Goal: Ask a question

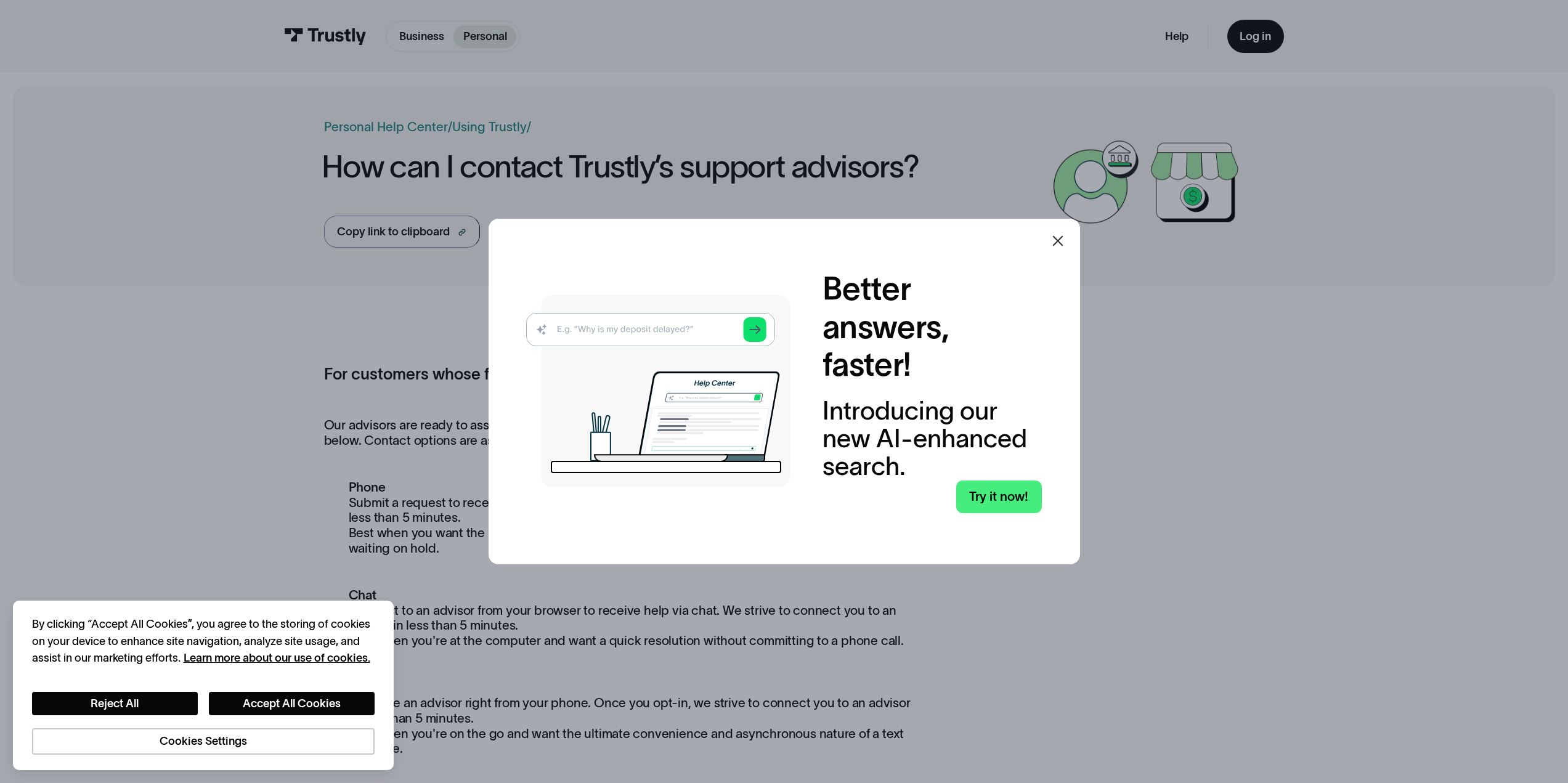
click at [1061, 240] on icon at bounding box center [1057, 241] width 10 height 10
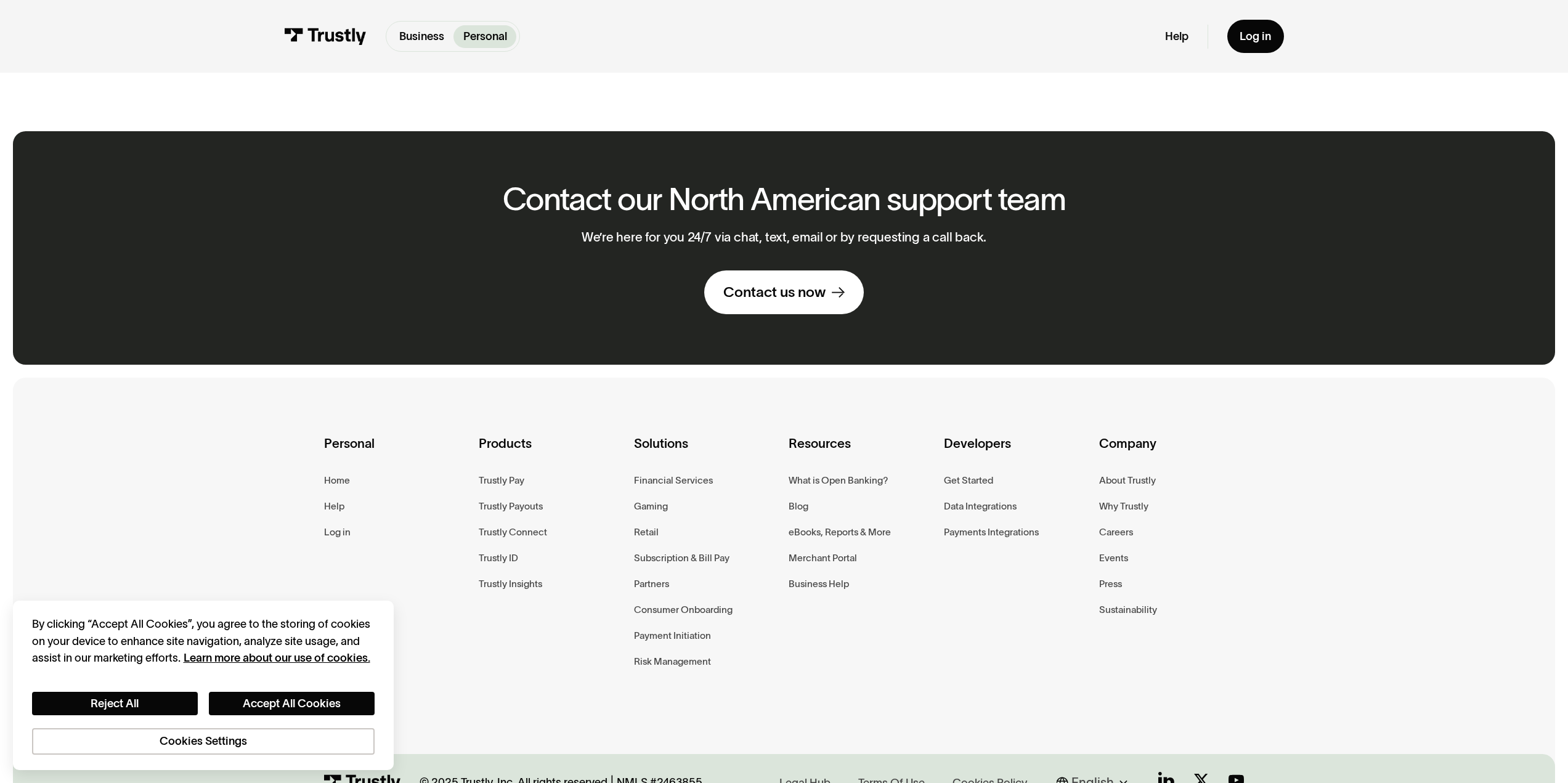
scroll to position [1180, 0]
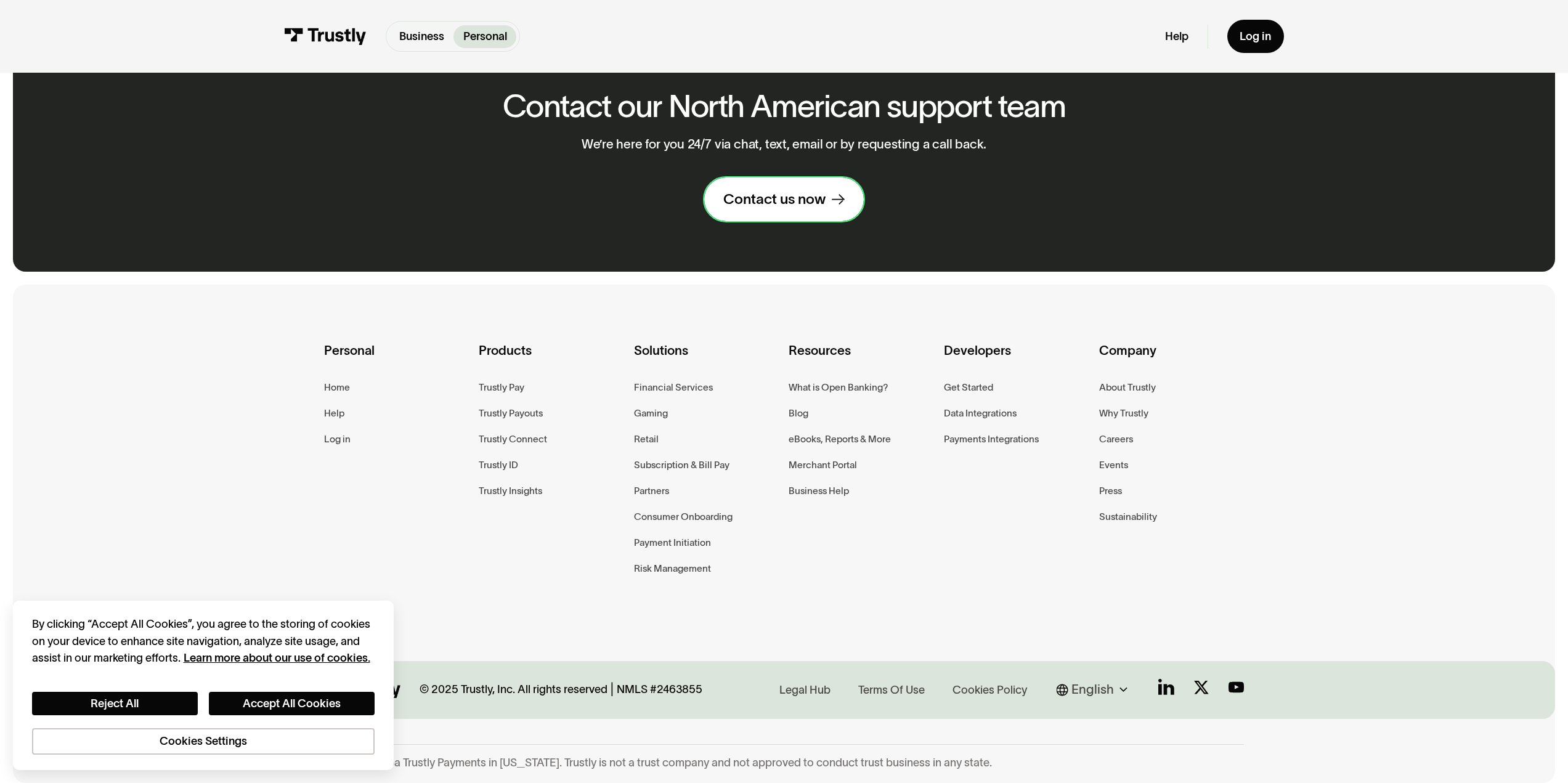
click at [776, 200] on div "Contact us now" at bounding box center [774, 199] width 102 height 19
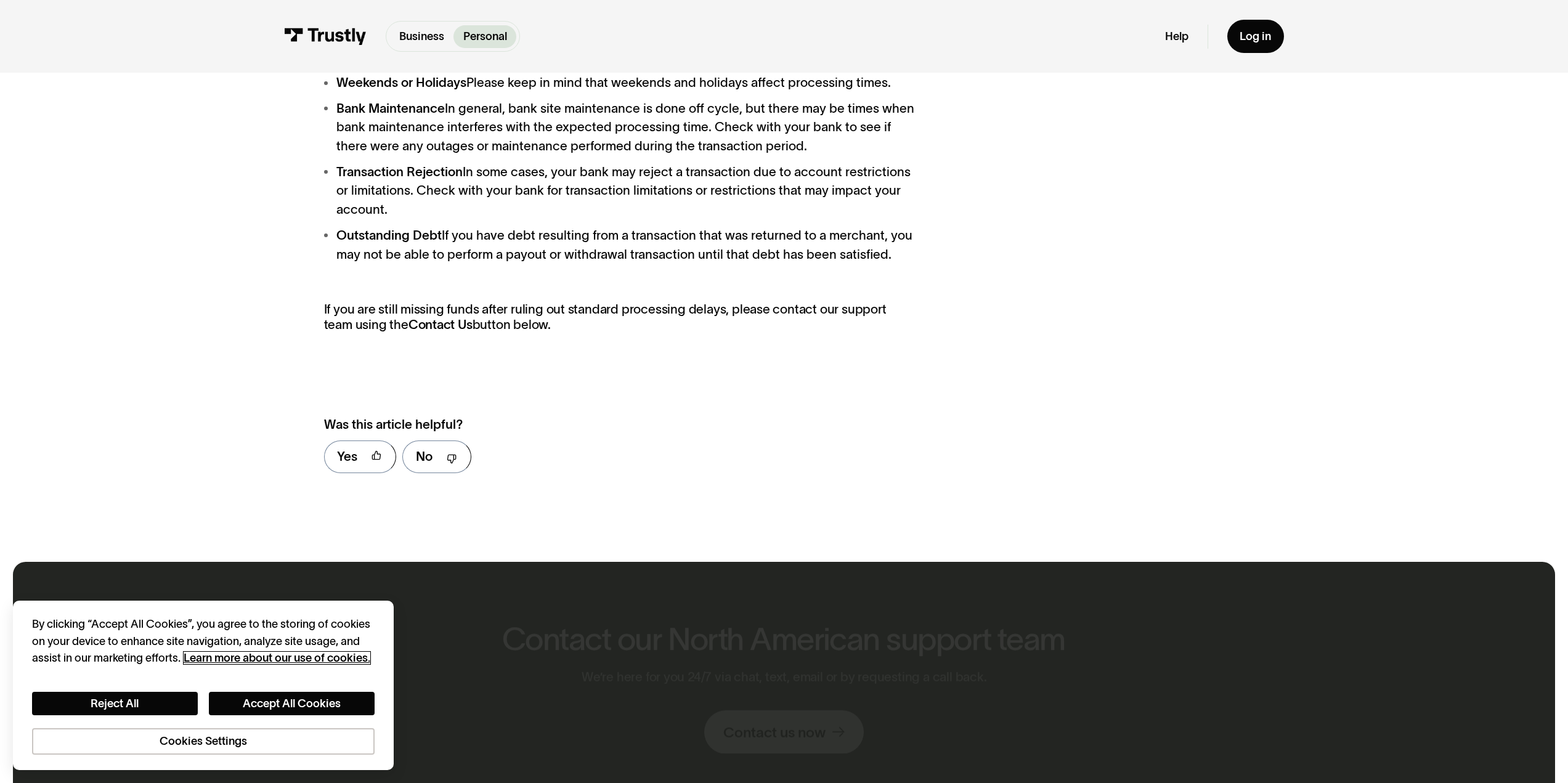
scroll to position [555, 0]
